Goal: Task Accomplishment & Management: Manage account settings

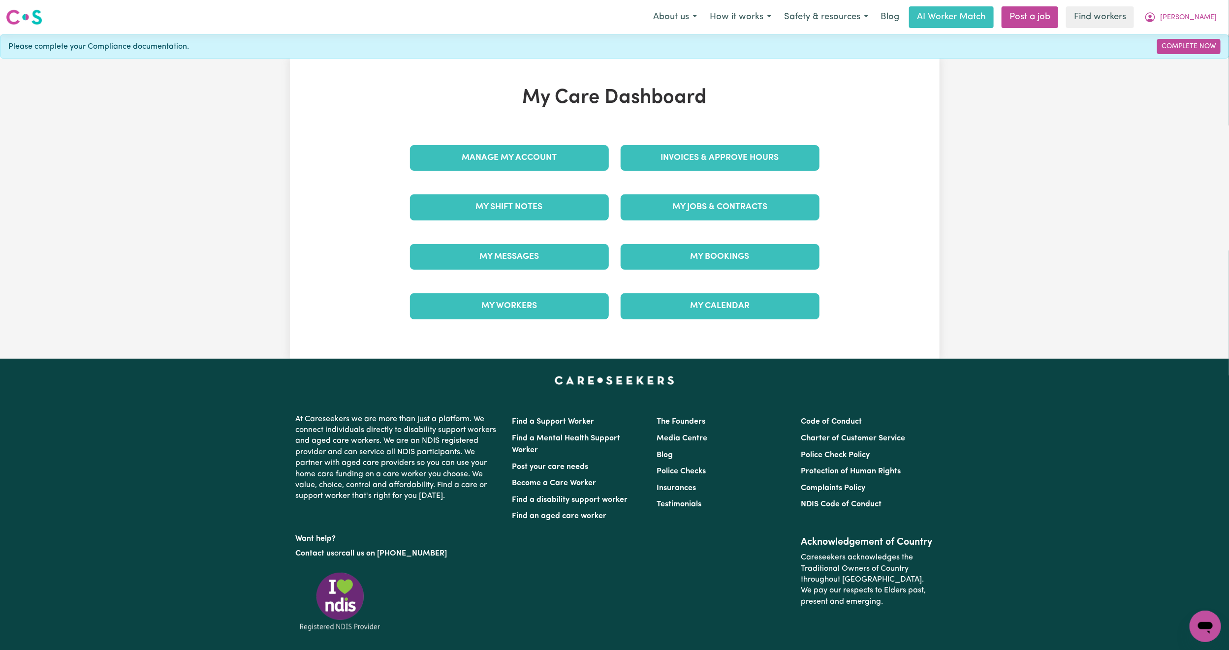
click at [495, 257] on link "My Messages" at bounding box center [509, 257] width 199 height 26
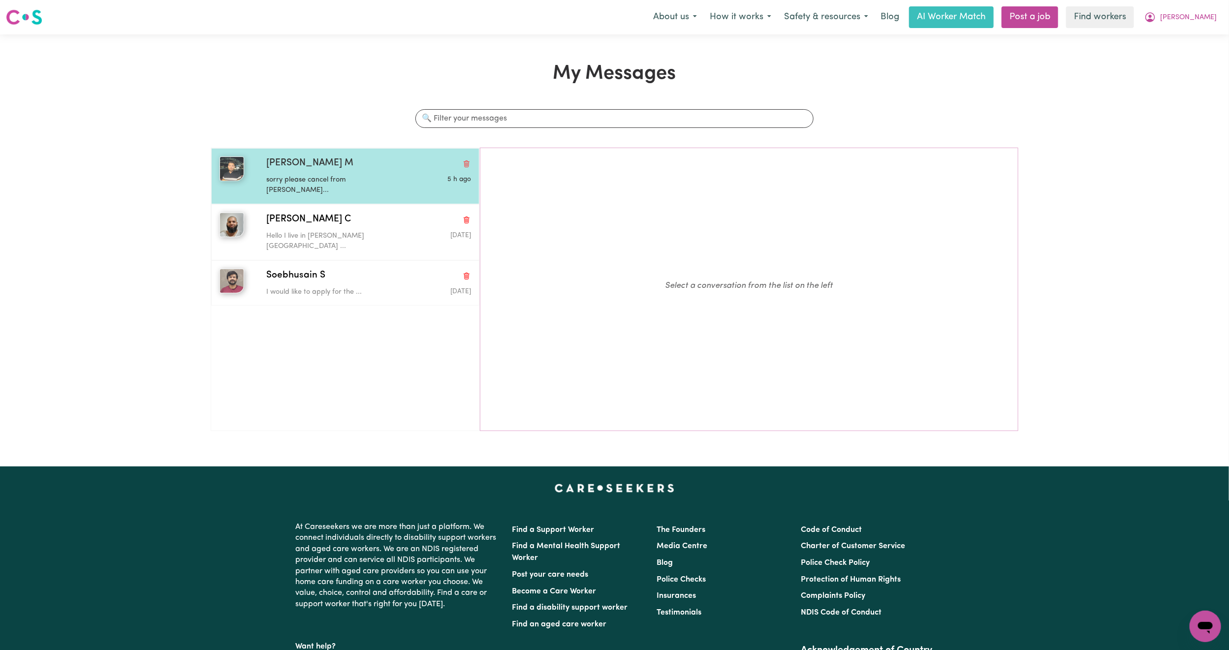
click at [308, 172] on div "sorry please cancel from [PERSON_NAME]..." at bounding box center [334, 183] width 136 height 25
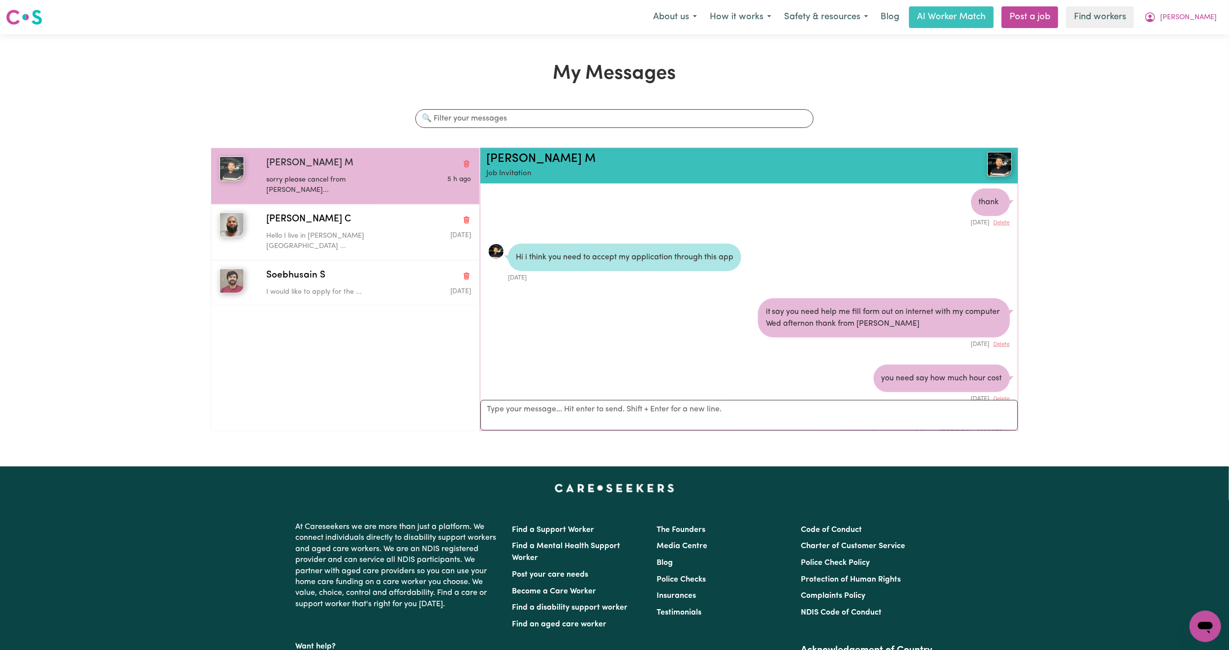
scroll to position [597, 0]
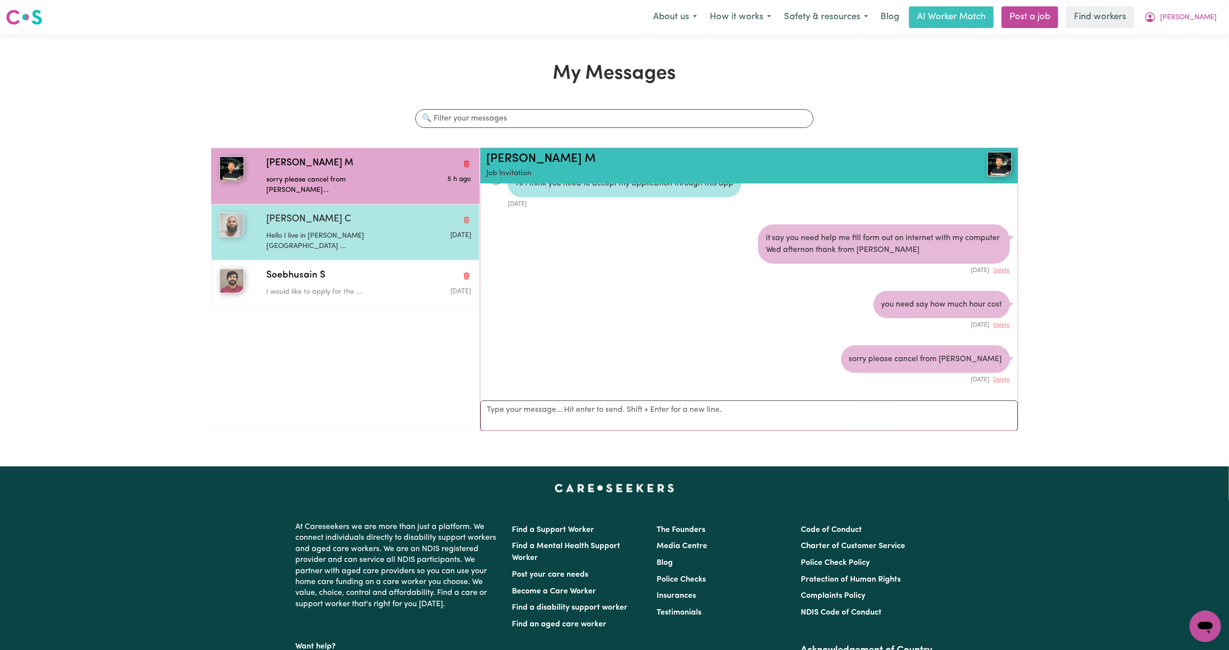
click at [337, 216] on div "[PERSON_NAME] C" at bounding box center [368, 220] width 205 height 14
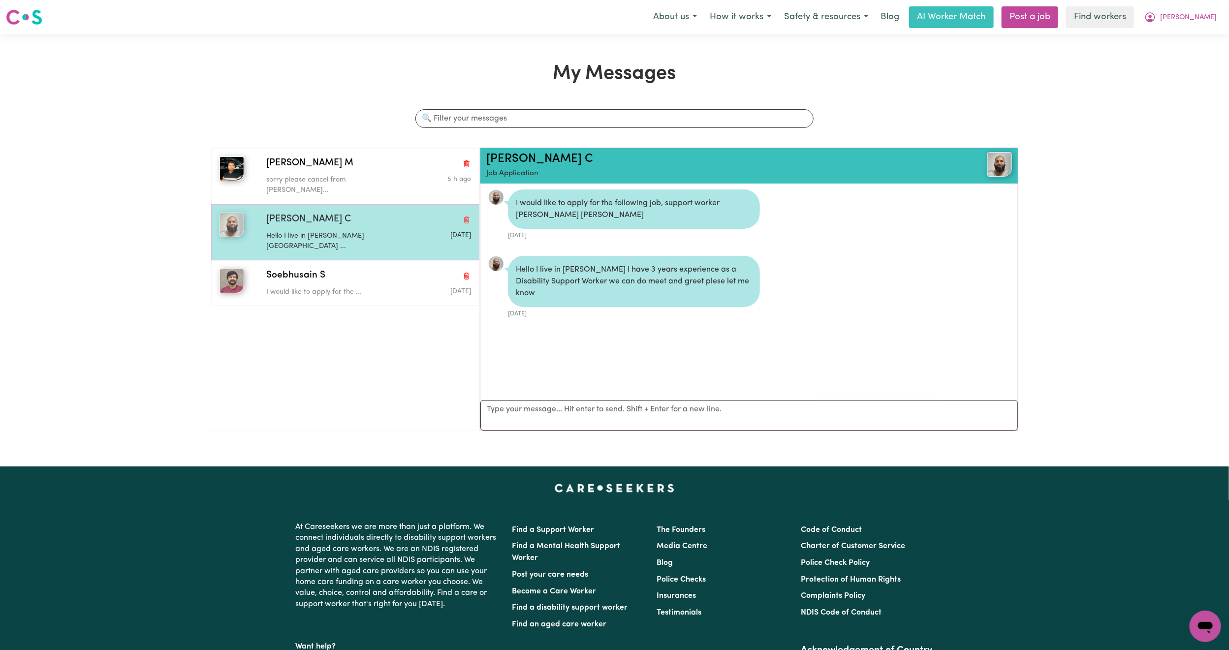
scroll to position [0, 0]
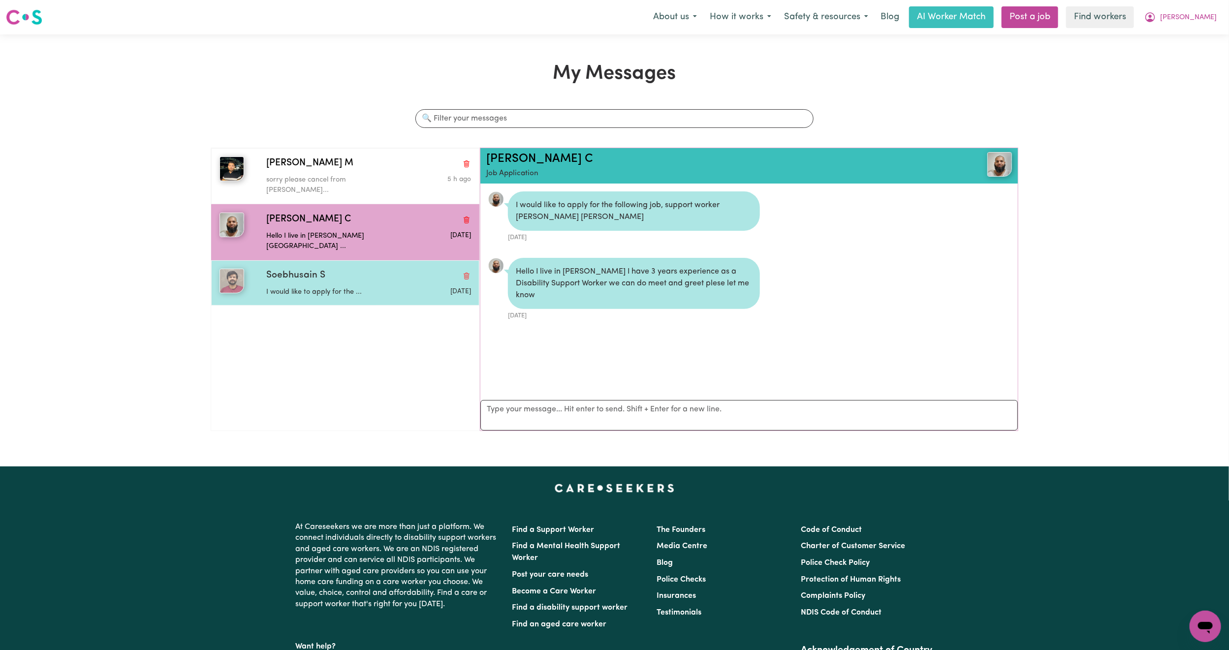
click at [319, 283] on div "I would like to apply for the ..." at bounding box center [334, 290] width 136 height 15
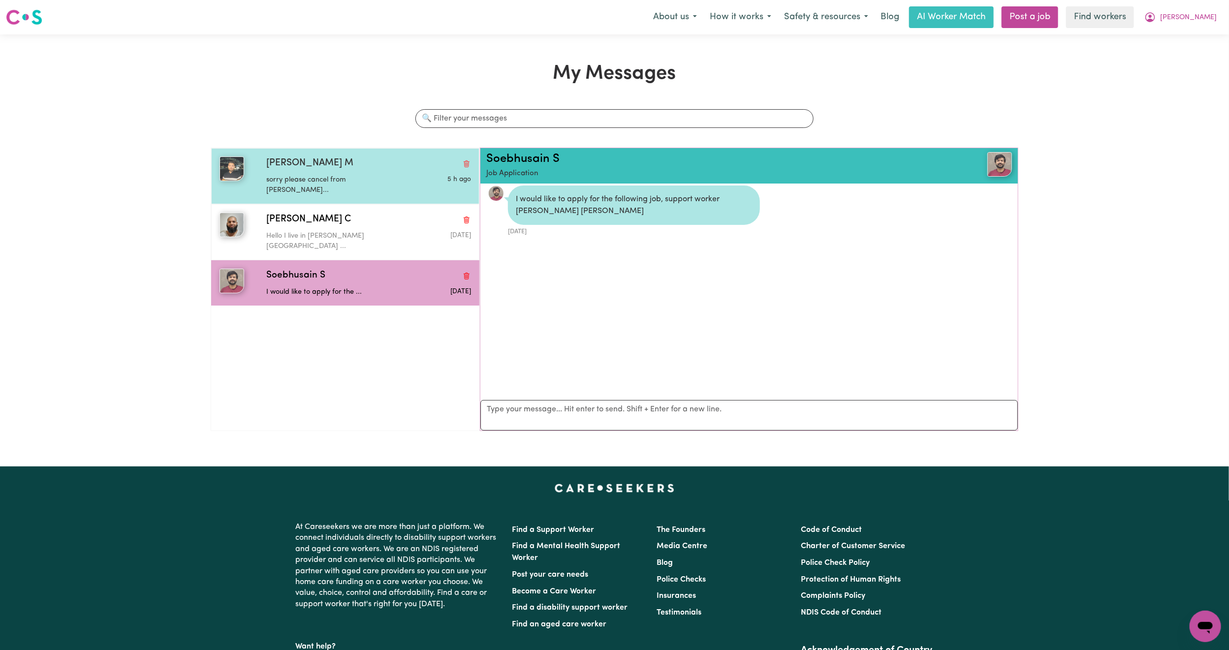
click at [301, 183] on p "sorry please cancel from [PERSON_NAME]..." at bounding box center [334, 185] width 136 height 21
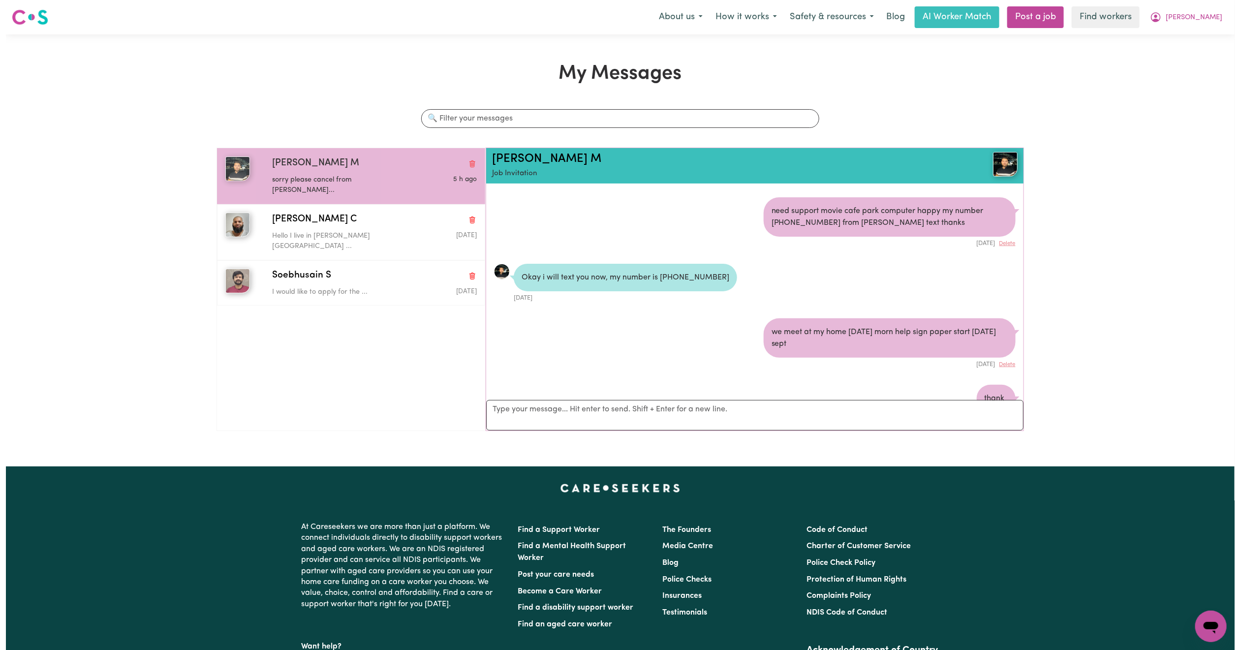
scroll to position [302, 0]
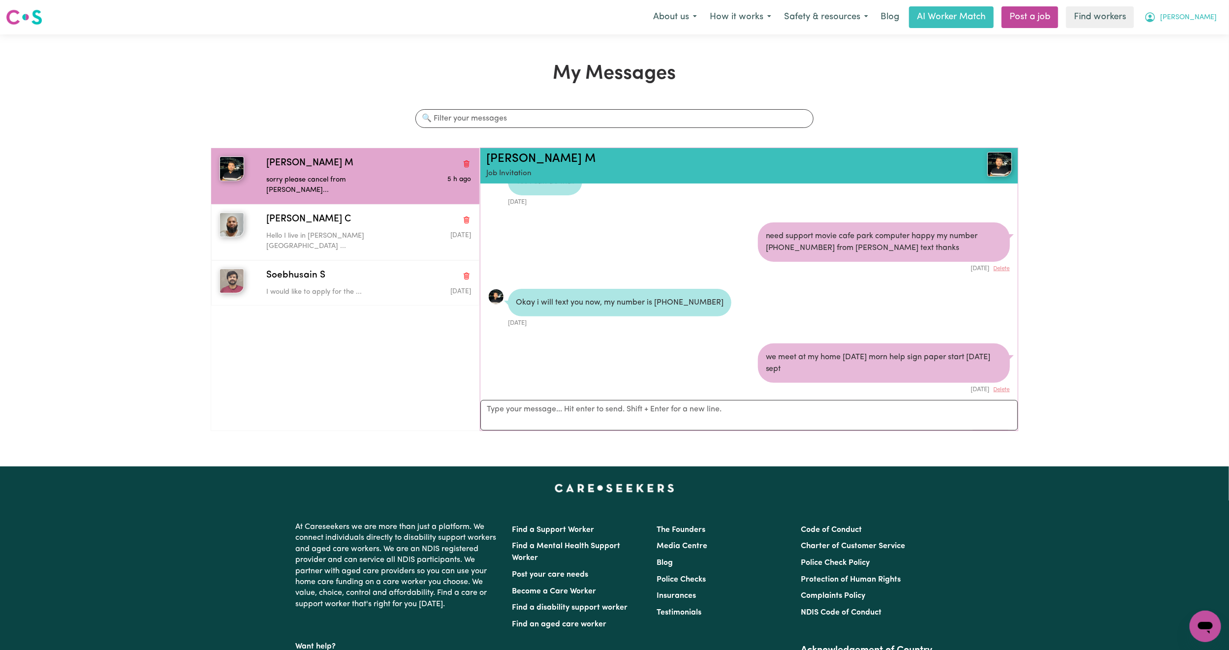
click at [1217, 21] on button "[PERSON_NAME]" at bounding box center [1180, 17] width 85 height 21
click at [1192, 33] on link "My Dashboard" at bounding box center [1184, 38] width 78 height 19
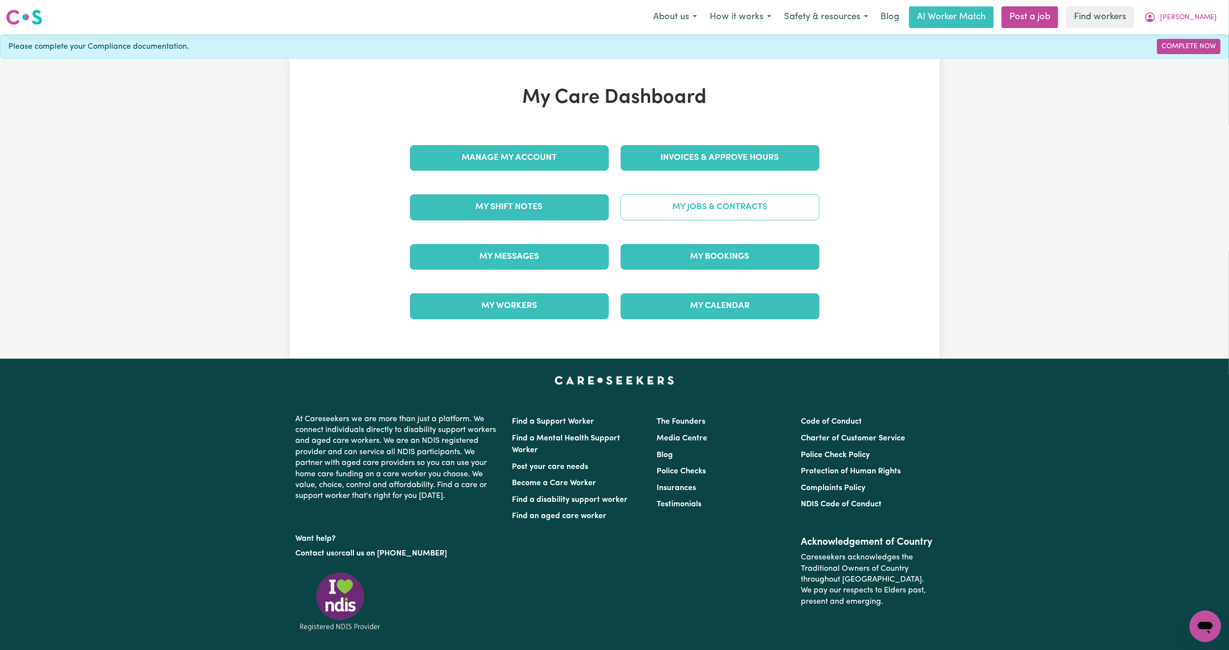
click at [762, 206] on link "My Jobs & Contracts" at bounding box center [720, 207] width 199 height 26
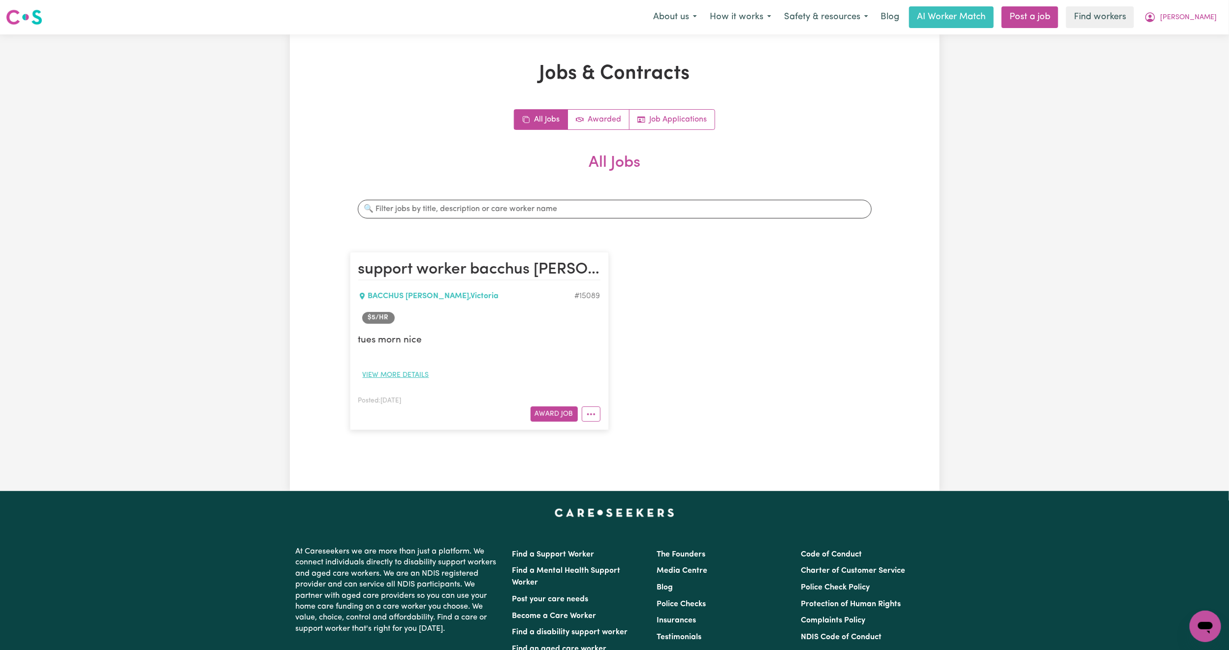
click at [417, 374] on button "View more details" at bounding box center [395, 375] width 75 height 15
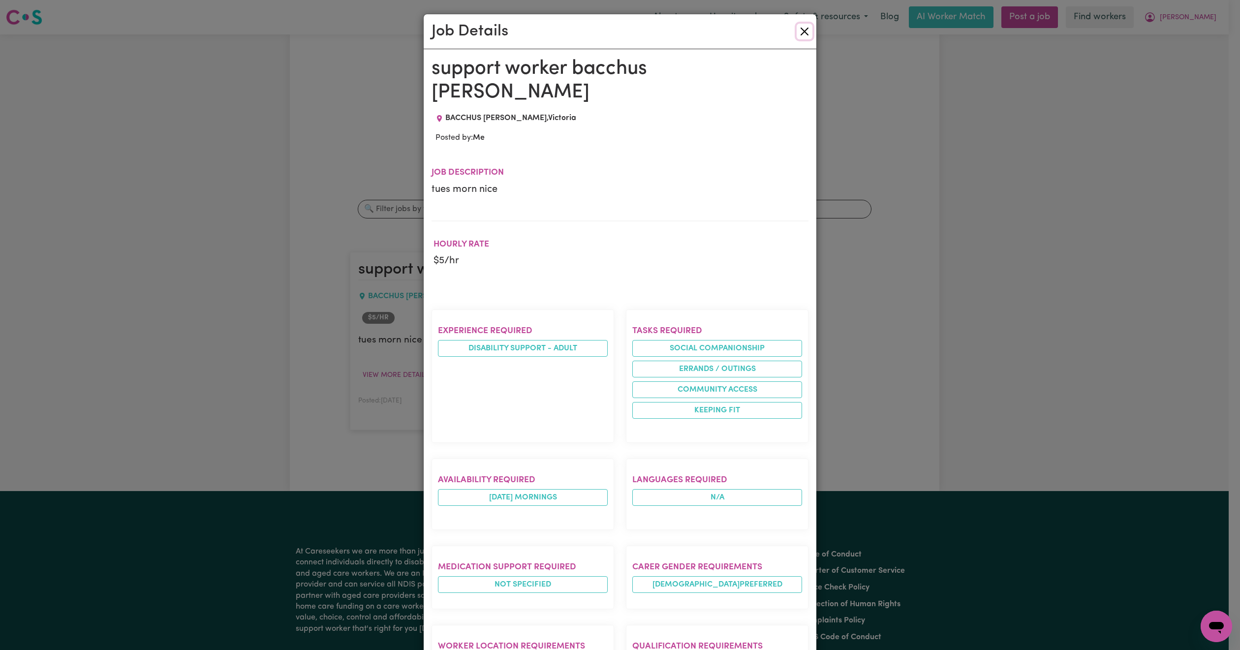
click at [797, 32] on button "Close" at bounding box center [805, 32] width 16 height 16
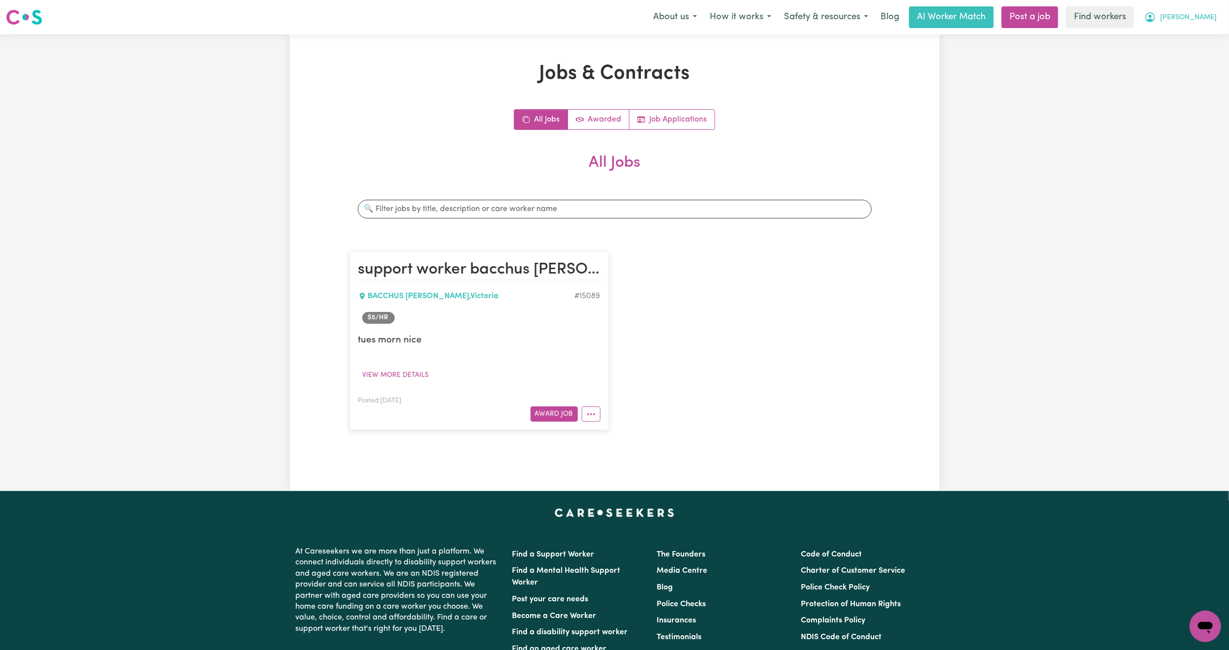
click at [1208, 12] on button "[PERSON_NAME]" at bounding box center [1180, 17] width 85 height 21
click at [1203, 58] on link "Logout" at bounding box center [1184, 56] width 78 height 19
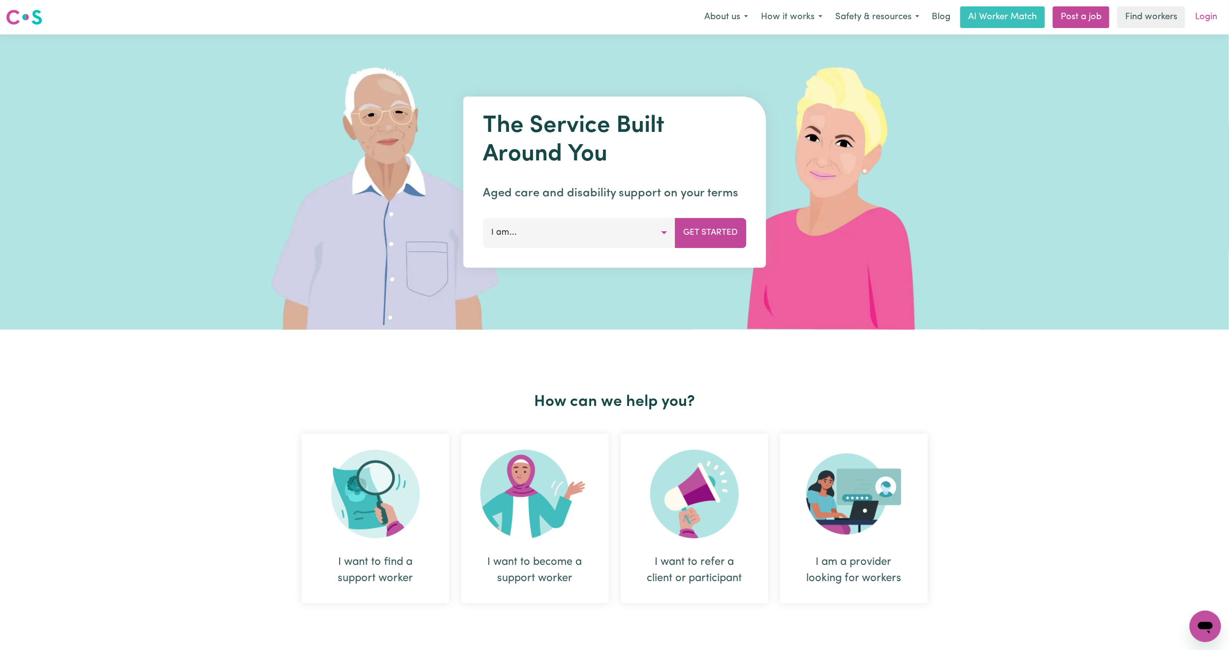
click at [1206, 26] on link "Login" at bounding box center [1206, 17] width 34 height 22
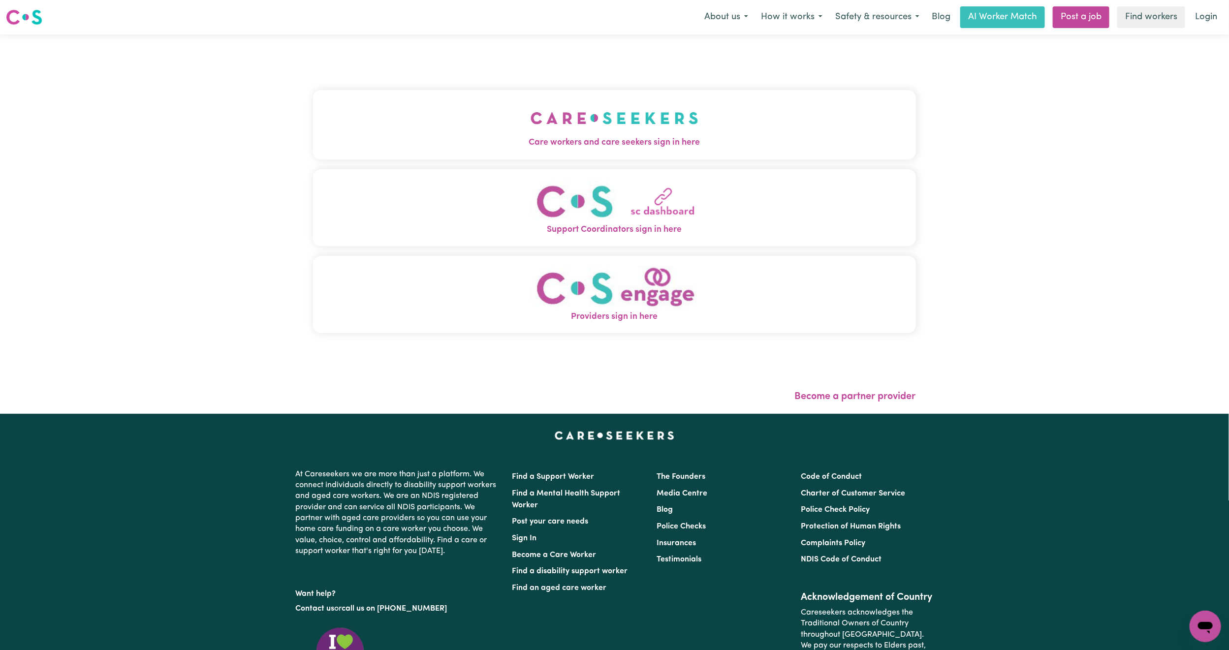
click at [504, 126] on button "Care workers and care seekers sign in here" at bounding box center [614, 124] width 603 height 69
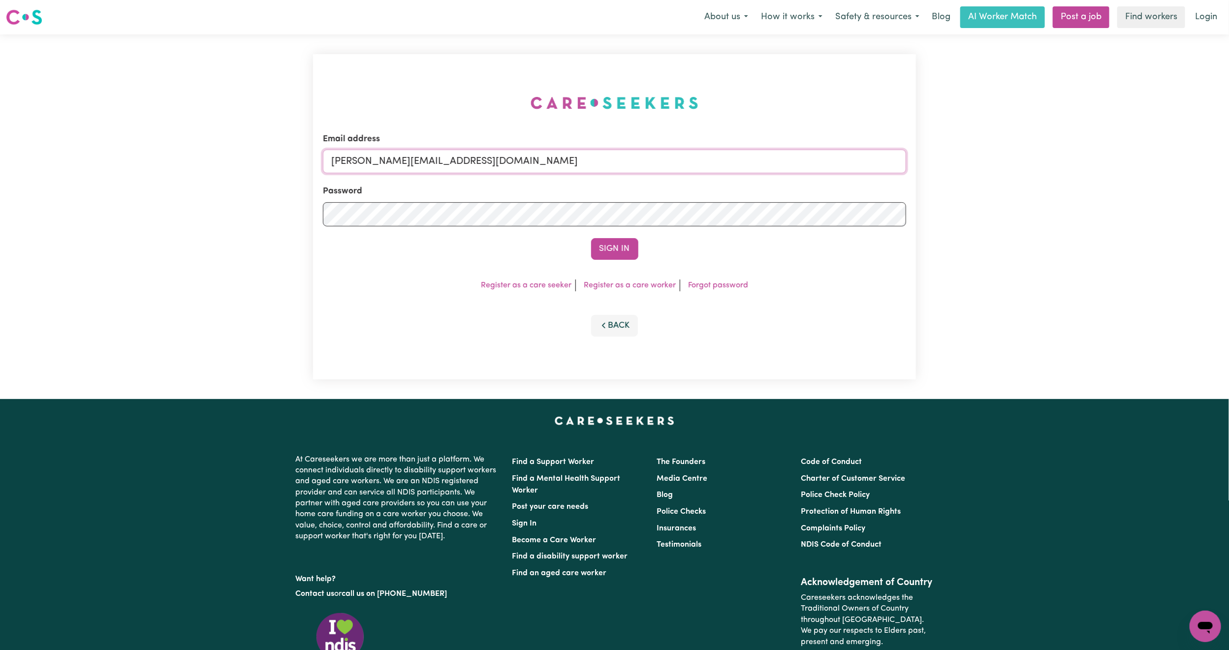
click at [466, 159] on input "[PERSON_NAME][EMAIL_ADDRESS][DOMAIN_NAME]" at bounding box center [614, 162] width 583 height 24
click at [623, 212] on form "Email address [EMAIL_ADDRESS][PERSON_NAME][DOMAIN_NAME] Password Sign In" at bounding box center [614, 196] width 583 height 127
type input "[EMAIL_ADDRESS][DOMAIN_NAME]"
click at [611, 251] on button "Sign In" at bounding box center [614, 249] width 47 height 22
